Goal: Navigation & Orientation: Find specific page/section

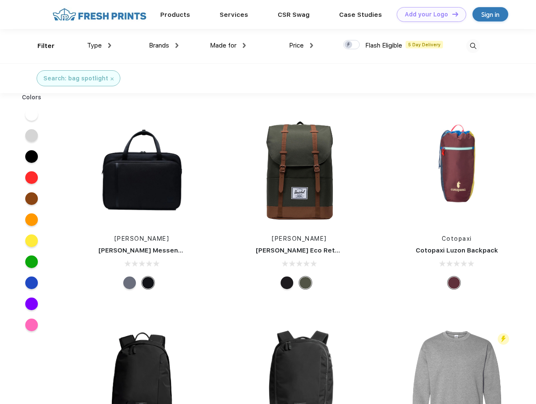
click at [428, 14] on link "Add your Logo Design Tool" at bounding box center [431, 14] width 69 height 15
click at [0, 0] on div "Design Tool" at bounding box center [0, 0] width 0 height 0
click at [451, 14] on link "Add your Logo Design Tool" at bounding box center [431, 14] width 69 height 15
click at [40, 46] on div "Filter" at bounding box center [45, 46] width 17 height 10
click at [99, 45] on span "Type" at bounding box center [94, 46] width 15 height 8
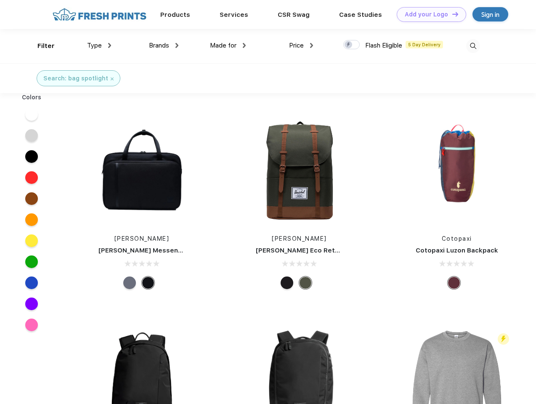
click at [164, 45] on span "Brands" at bounding box center [159, 46] width 20 height 8
click at [228, 45] on span "Made for" at bounding box center [223, 46] width 26 height 8
click at [301, 45] on span "Price" at bounding box center [296, 46] width 15 height 8
click at [352, 45] on div at bounding box center [351, 44] width 16 height 9
click at [349, 45] on input "checkbox" at bounding box center [345, 42] width 5 height 5
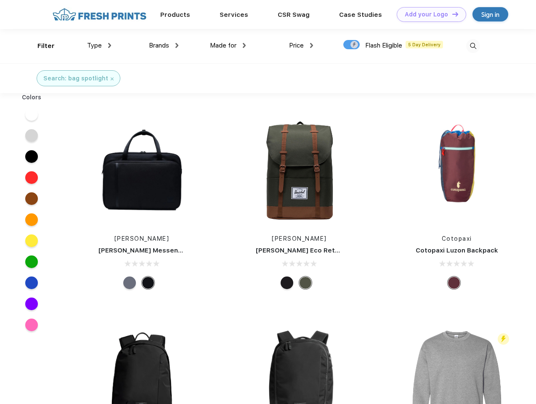
click at [473, 46] on img at bounding box center [473, 46] width 14 height 14
